Goal: Information Seeking & Learning: Understand process/instructions

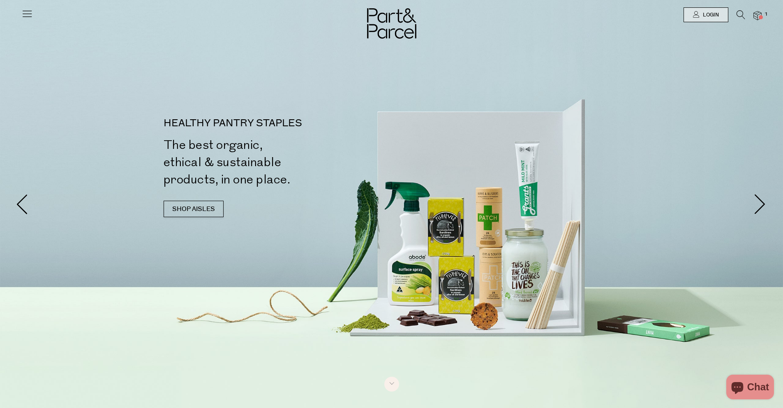
click at [738, 13] on icon at bounding box center [740, 14] width 9 height 9
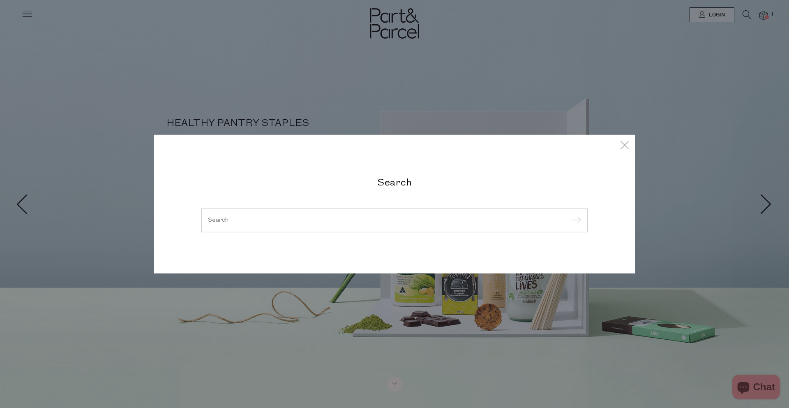
paste input "2230"
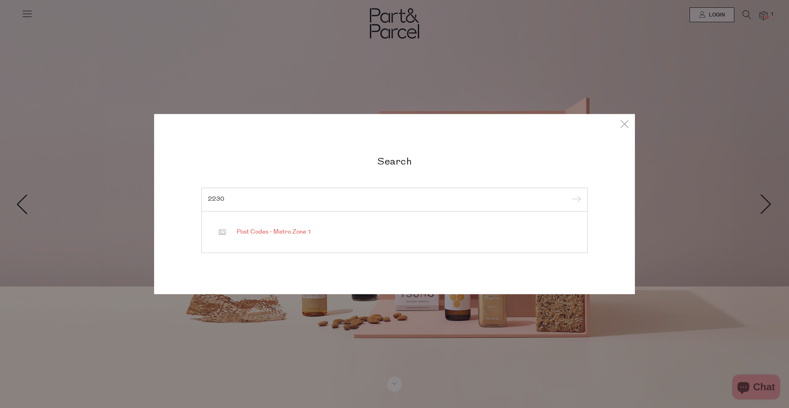
type input "2230"
click at [286, 235] on span "Post Codes - Metro Zone 1" at bounding box center [274, 232] width 75 height 8
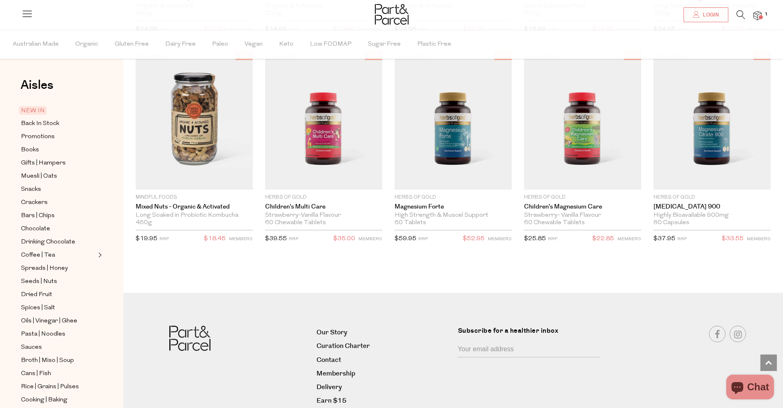
scroll to position [2061, 0]
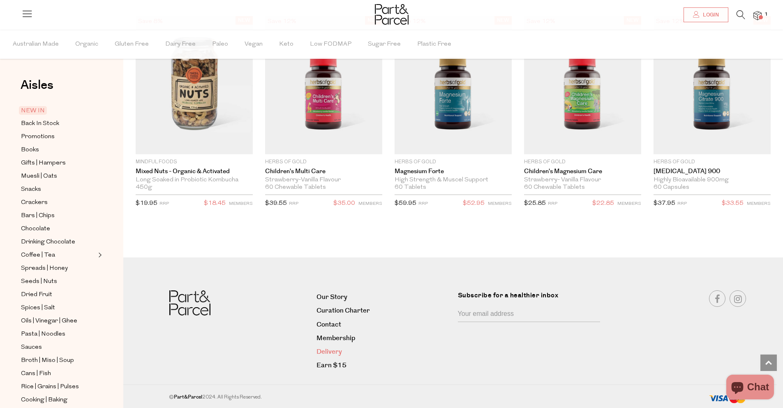
click at [329, 347] on link "Delivery" at bounding box center [383, 351] width 135 height 11
